Goal: Task Accomplishment & Management: Manage account settings

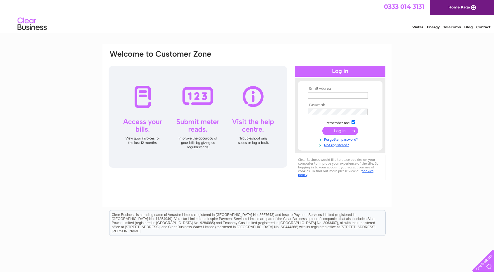
click at [338, 96] on input "text" at bounding box center [338, 95] width 60 height 6
type input "axhameni@yahoo.co.uk"
click at [323, 128] on input "submit" at bounding box center [341, 132] width 36 height 8
click at [344, 132] on input "submit" at bounding box center [341, 131] width 36 height 8
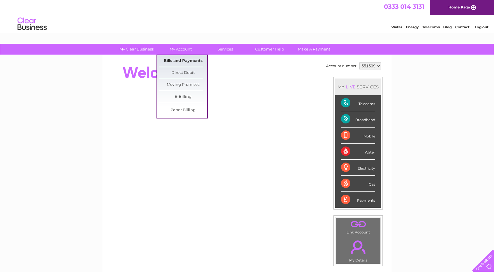
click at [176, 63] on link "Bills and Payments" at bounding box center [183, 61] width 48 height 12
click at [175, 63] on link "Bills and Payments" at bounding box center [183, 61] width 48 height 12
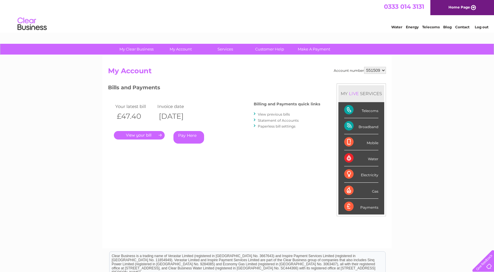
click at [277, 115] on link "View previous bills" at bounding box center [274, 114] width 32 height 4
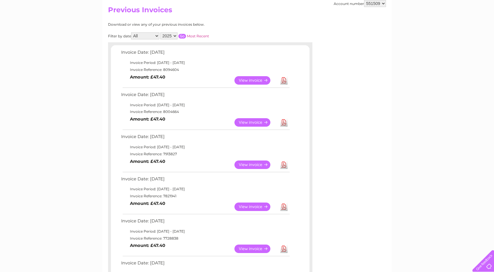
scroll to position [62, 0]
click at [251, 205] on link "View" at bounding box center [256, 206] width 43 height 8
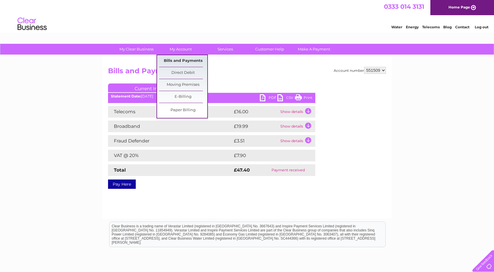
click at [174, 60] on link "Bills and Payments" at bounding box center [183, 61] width 48 height 12
click at [176, 62] on link "Bills and Payments" at bounding box center [183, 61] width 48 height 12
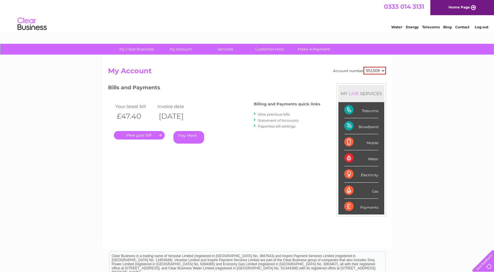
click at [255, 114] on div at bounding box center [255, 114] width 3 height 6
click at [256, 113] on div at bounding box center [255, 114] width 3 height 6
click at [265, 115] on link "View previous bills" at bounding box center [274, 114] width 32 height 4
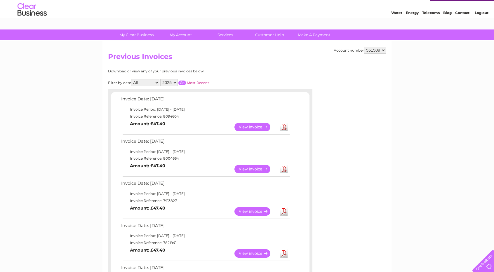
scroll to position [14, 0]
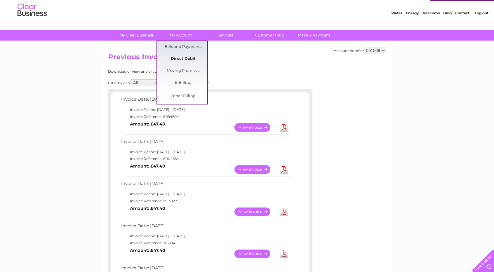
click at [182, 59] on link "Direct Debit" at bounding box center [183, 59] width 48 height 12
click at [182, 57] on link "Direct Debit" at bounding box center [183, 59] width 48 height 12
click at [182, 56] on link "Direct Debit" at bounding box center [183, 59] width 48 height 12
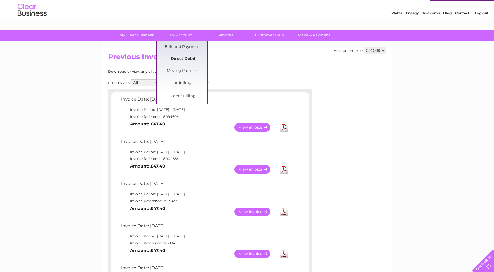
click at [171, 59] on link "Direct Debit" at bounding box center [183, 59] width 48 height 12
click at [180, 58] on link "Direct Debit" at bounding box center [183, 59] width 48 height 12
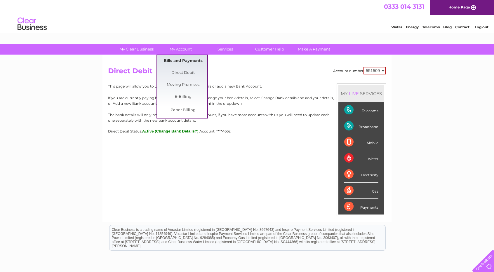
click at [176, 59] on link "Bills and Payments" at bounding box center [183, 61] width 48 height 12
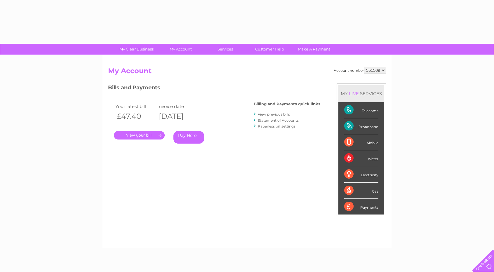
click at [176, 59] on div "Account number 551509 My Account MY LIVE SERVICES Telecoms Broadband Mobile Wat…" at bounding box center [247, 151] width 289 height 193
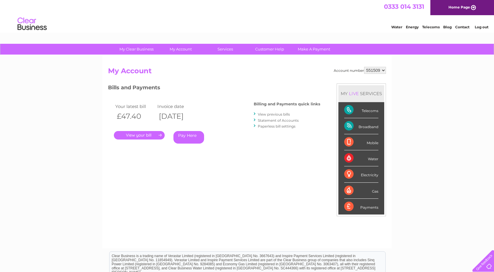
click at [273, 114] on link "View previous bills" at bounding box center [274, 114] width 32 height 4
